Goal: Check status: Check status

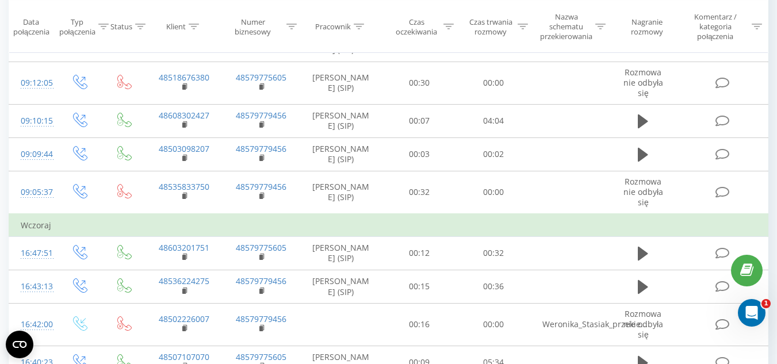
scroll to position [3341, 0]
